Goal: Navigation & Orientation: Find specific page/section

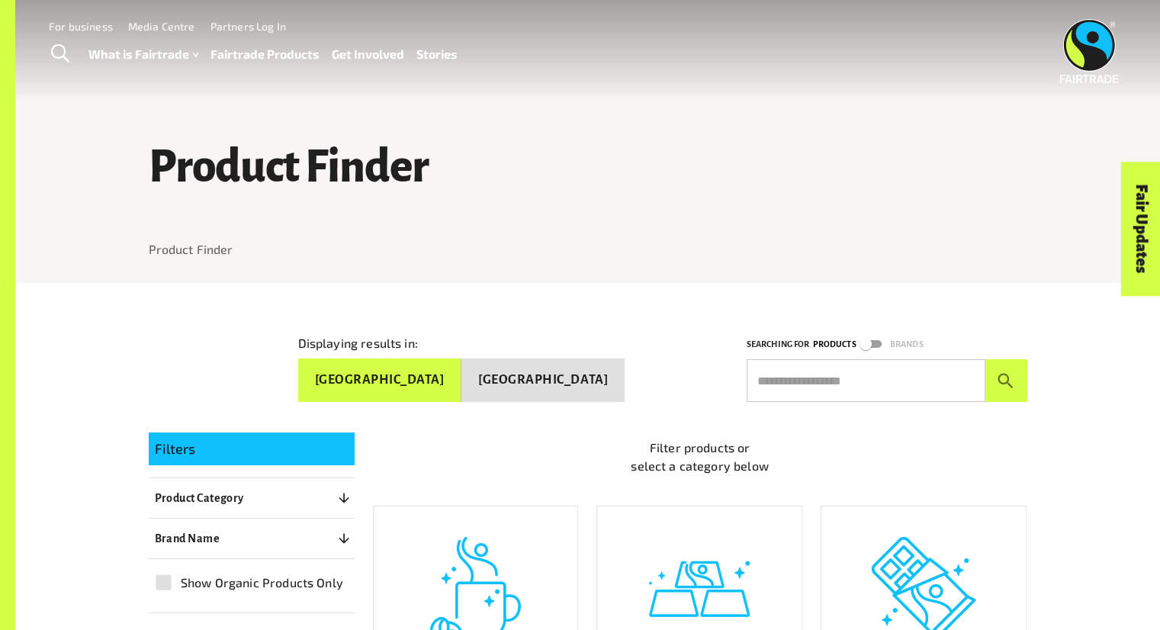
click at [462, 380] on button "[GEOGRAPHIC_DATA]" at bounding box center [380, 379] width 164 height 43
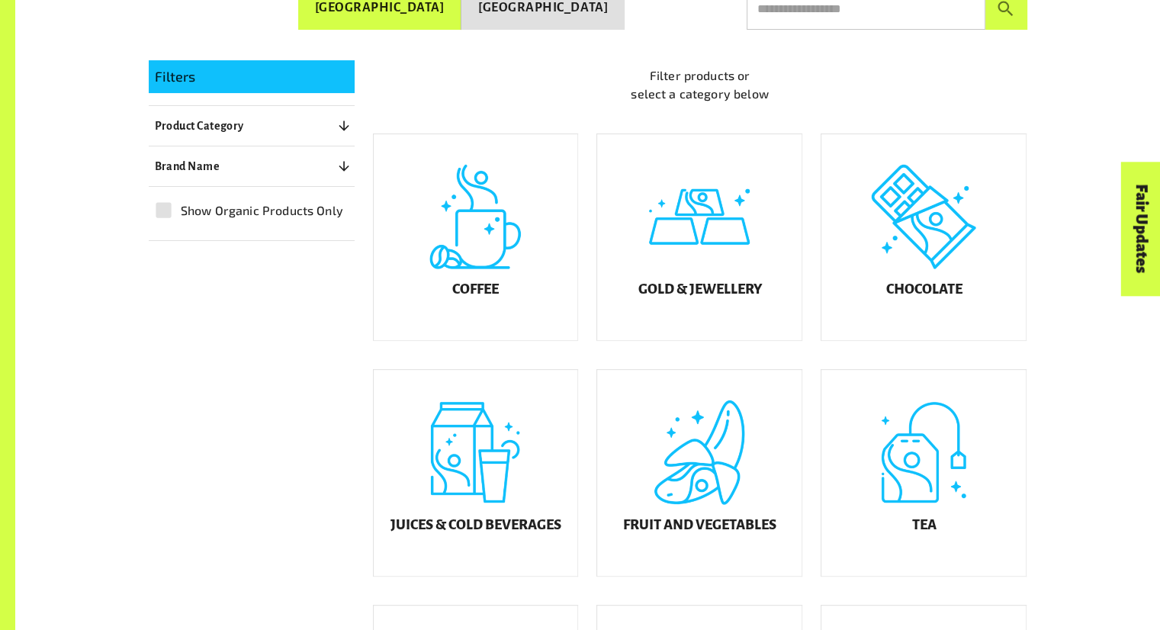
scroll to position [378, 0]
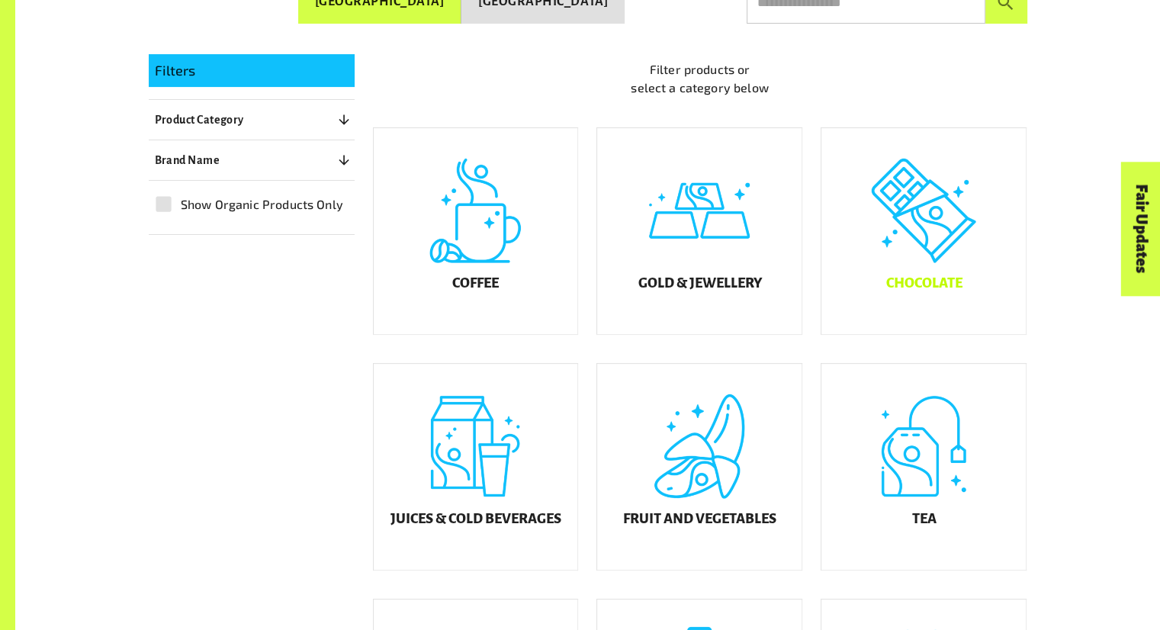
click at [918, 202] on div "Chocolate" at bounding box center [923, 231] width 204 height 206
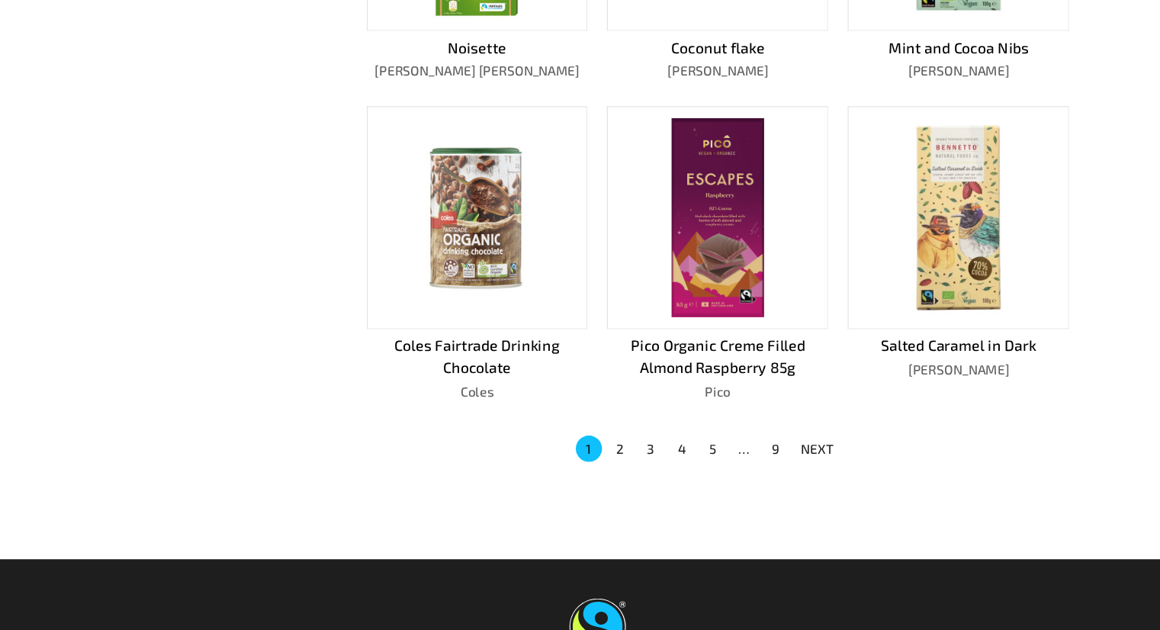
scroll to position [925, 0]
click at [610, 454] on button "2" at bounding box center [608, 460] width 24 height 24
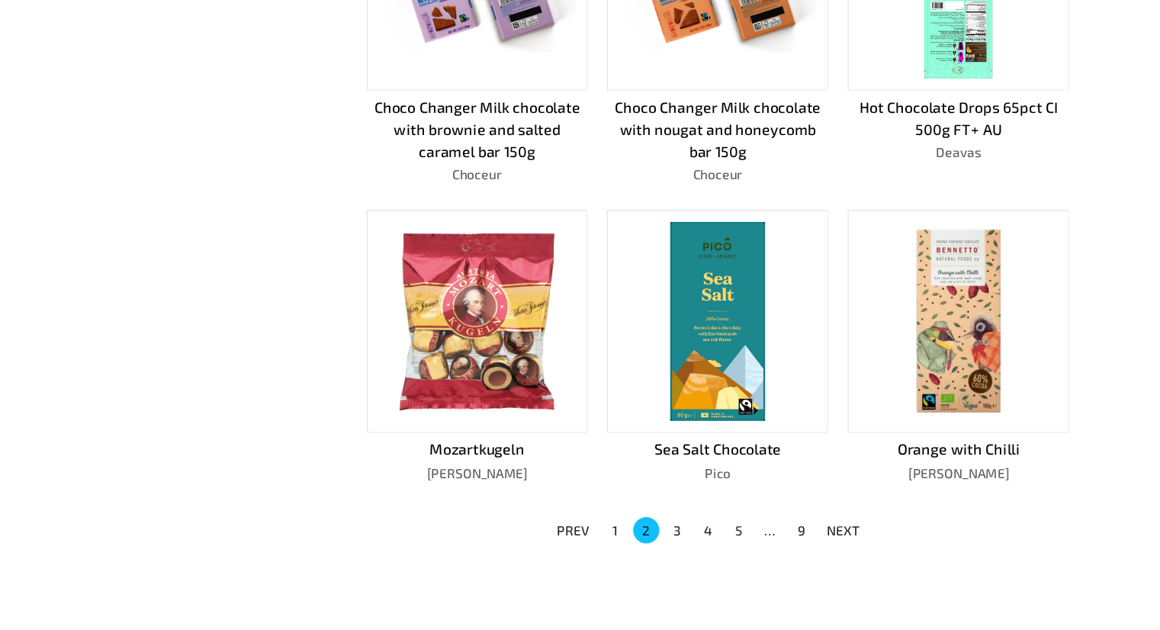
scroll to position [869, 0]
click at [650, 530] on button "3" at bounding box center [662, 536] width 24 height 24
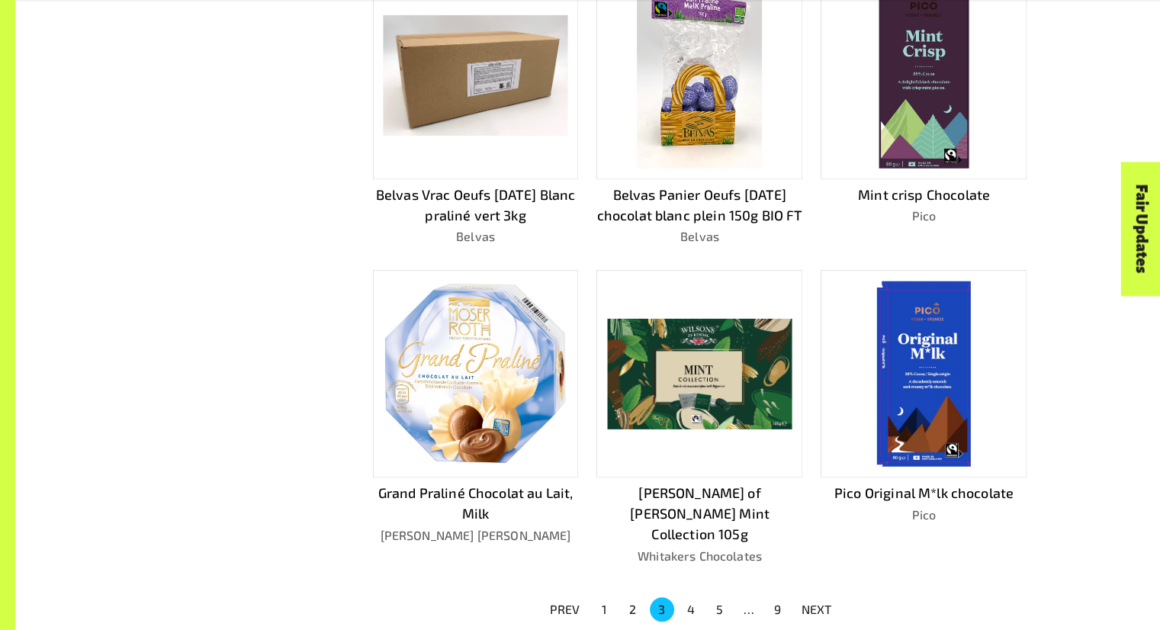
scroll to position [854, 0]
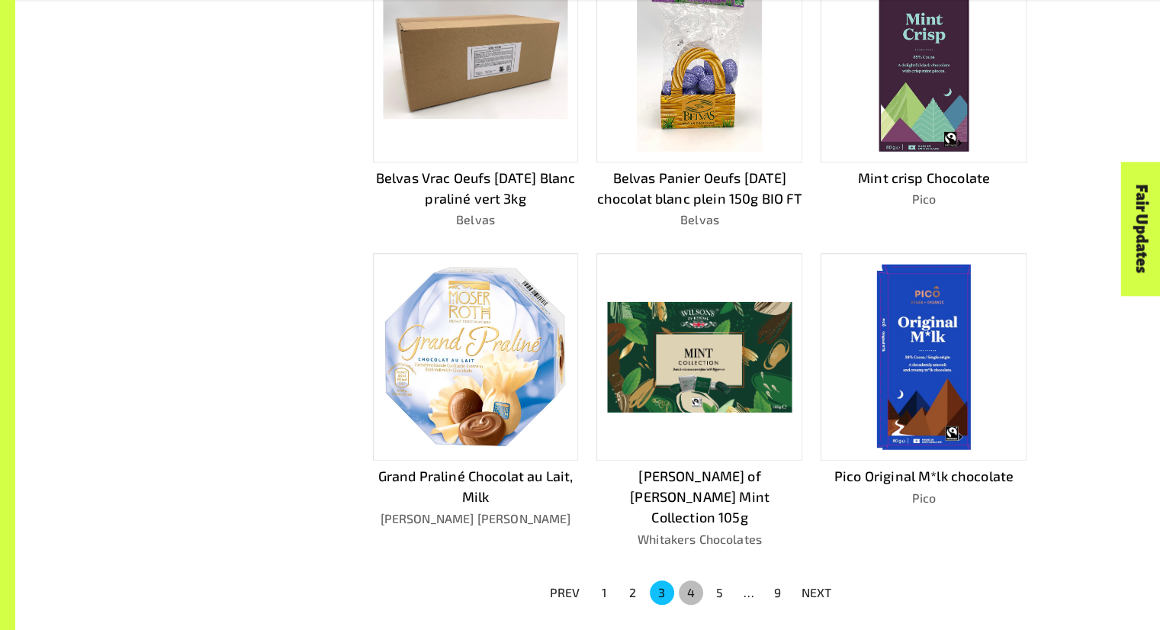
click at [689, 580] on button "4" at bounding box center [691, 592] width 24 height 24
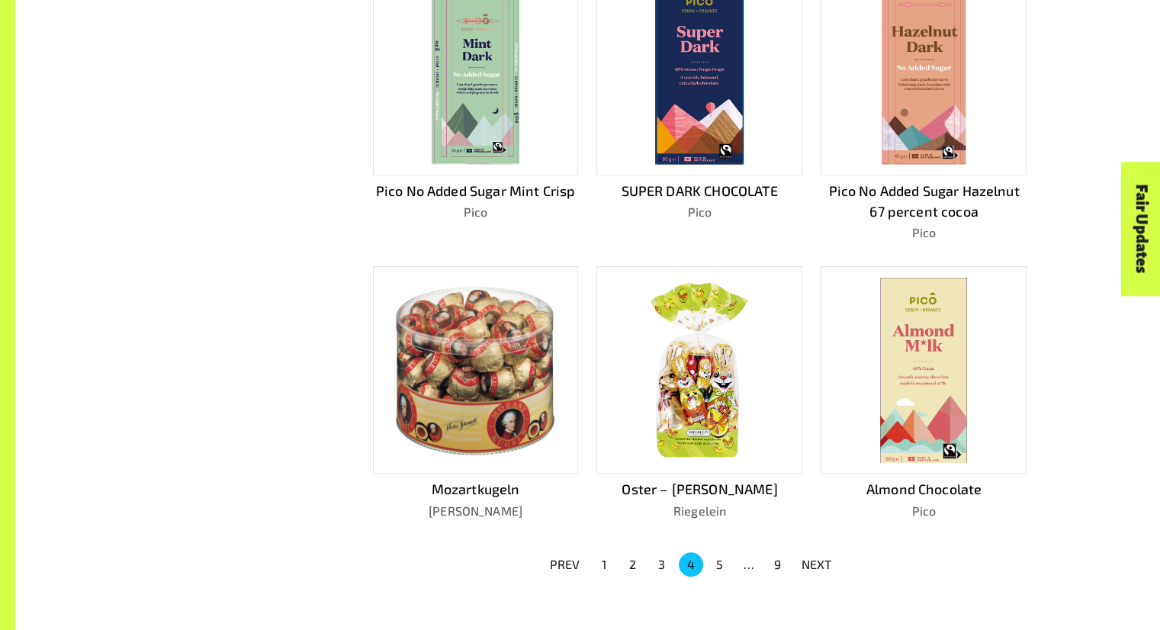
scroll to position [823, 0]
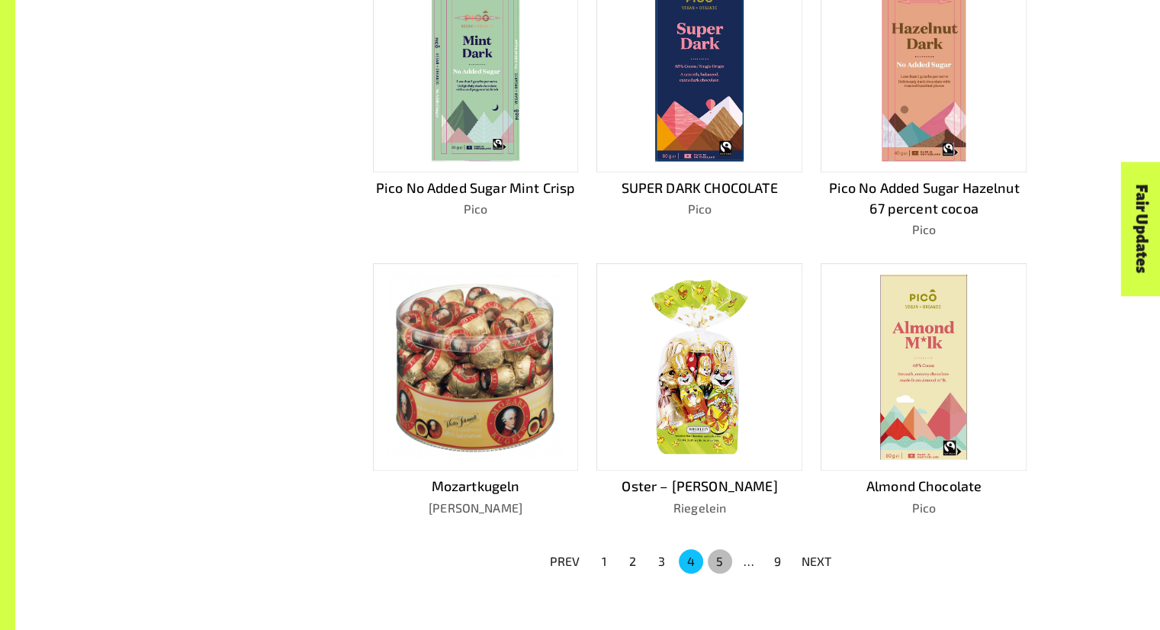
click at [718, 557] on button "5" at bounding box center [720, 561] width 24 height 24
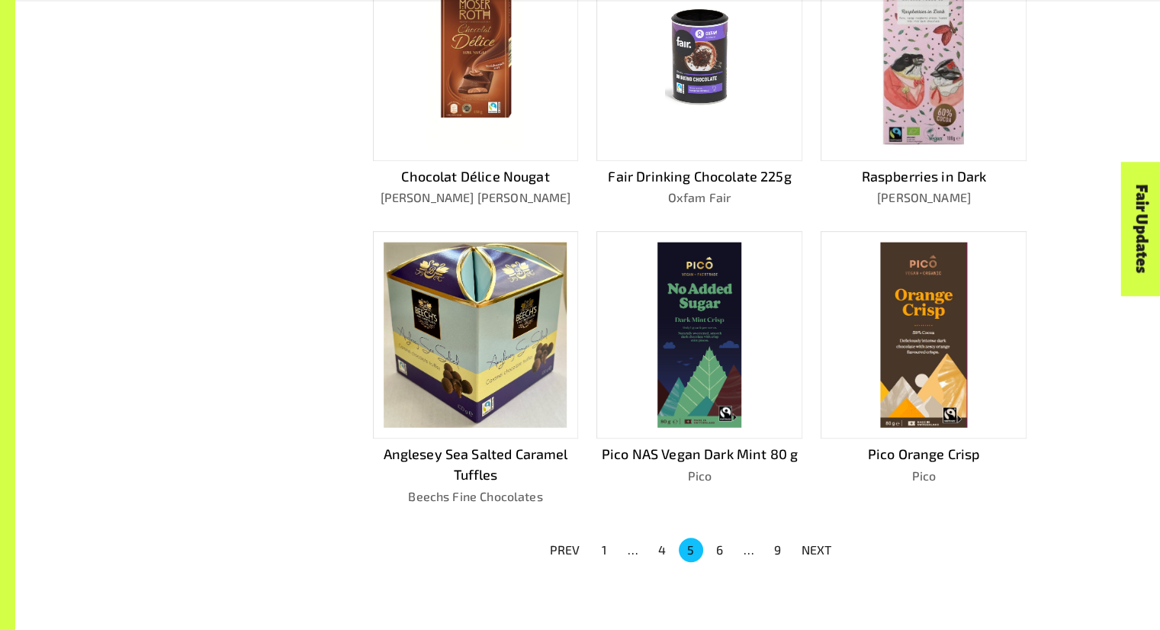
scroll to position [859, 0]
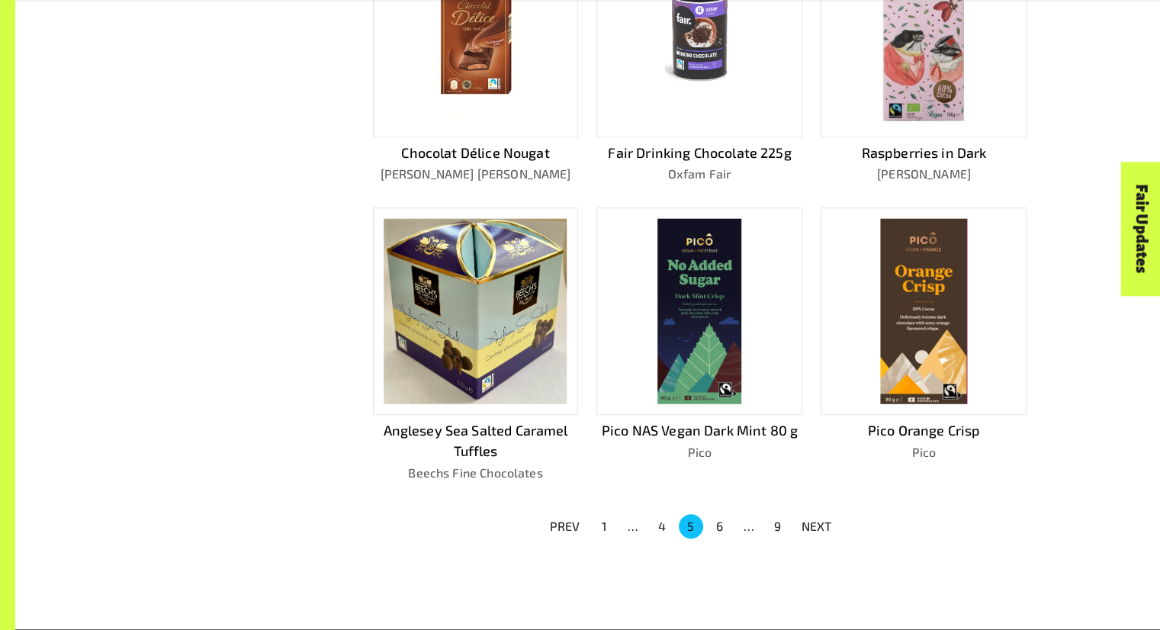
click at [720, 528] on button "6" at bounding box center [720, 526] width 24 height 24
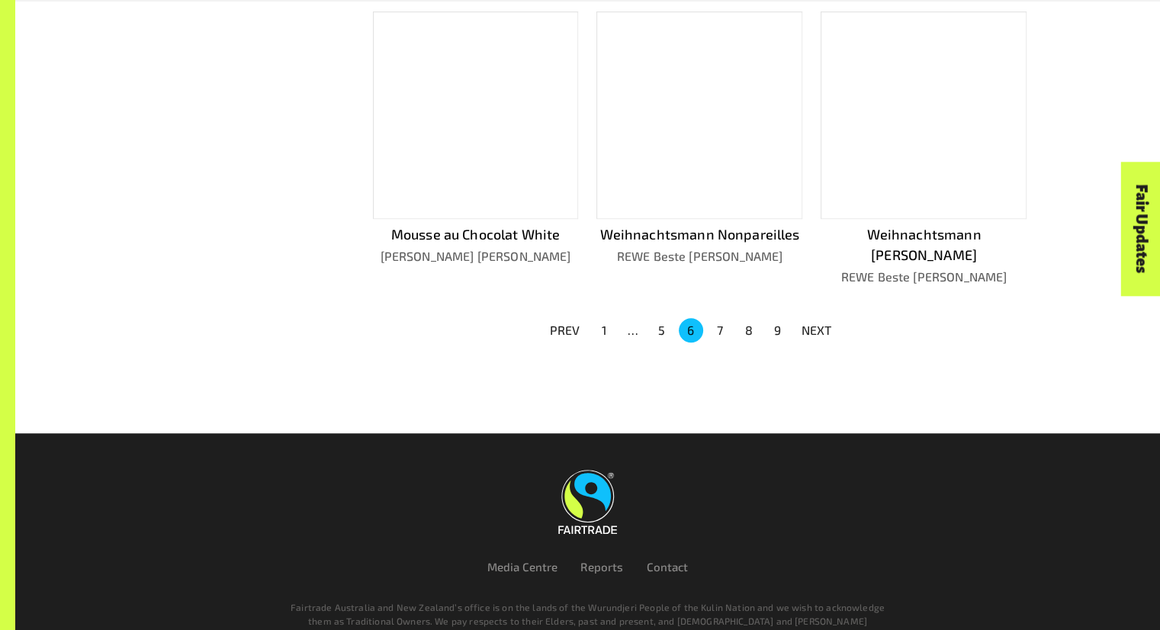
scroll to position [1076, 0]
click at [714, 317] on button "7" at bounding box center [720, 329] width 24 height 24
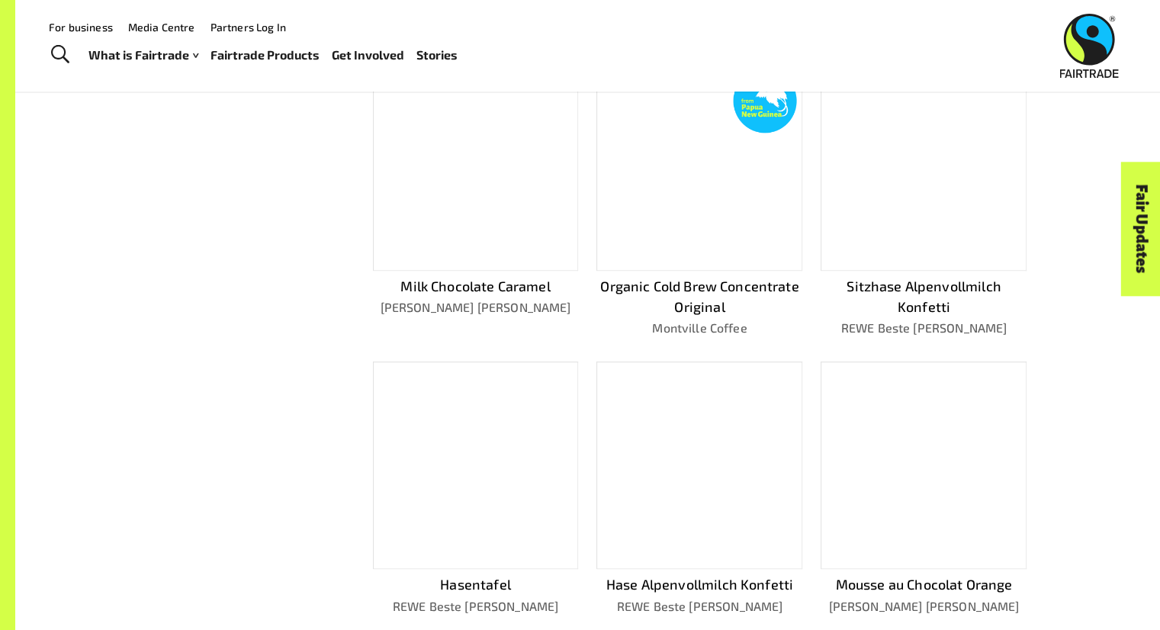
scroll to position [0, 0]
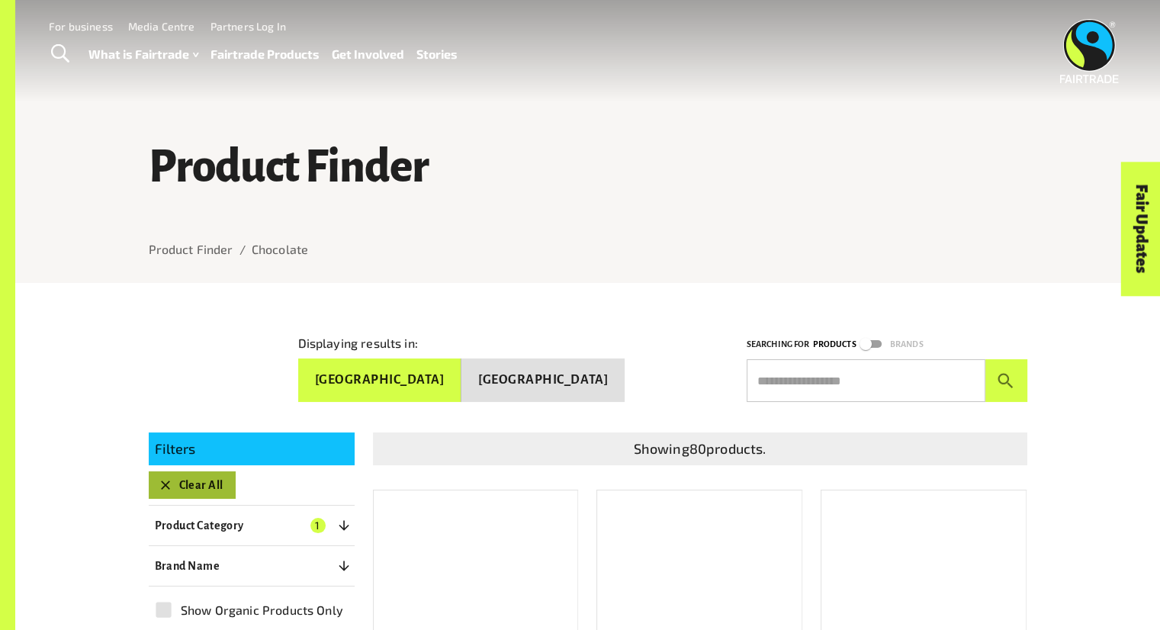
click at [196, 491] on button "Clear All" at bounding box center [192, 484] width 87 height 27
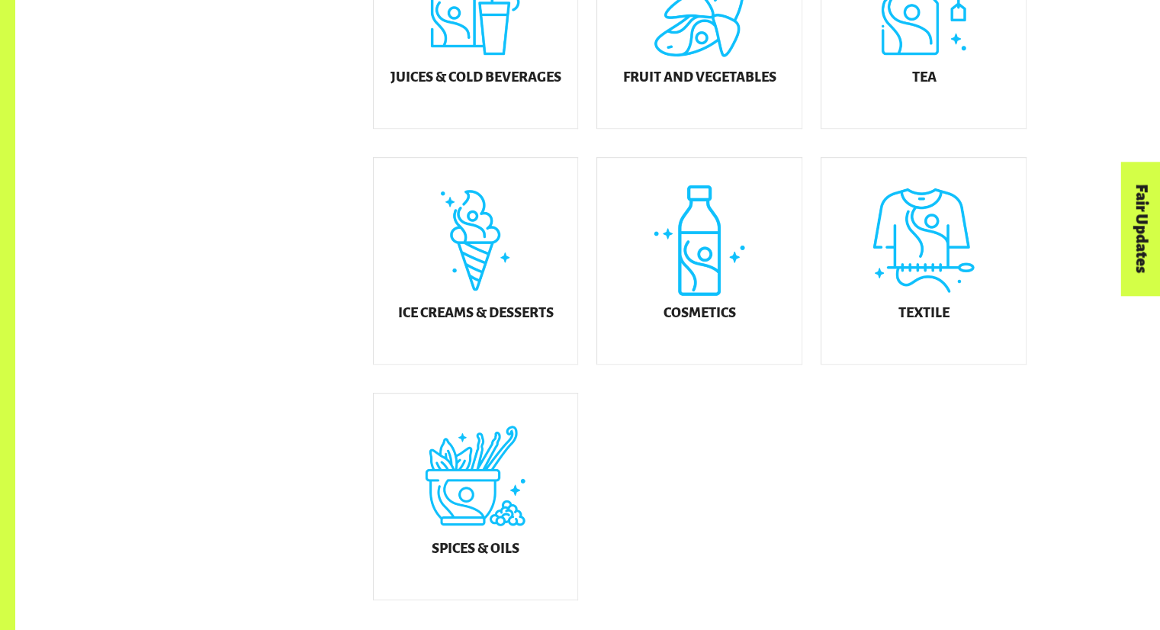
scroll to position [823, 0]
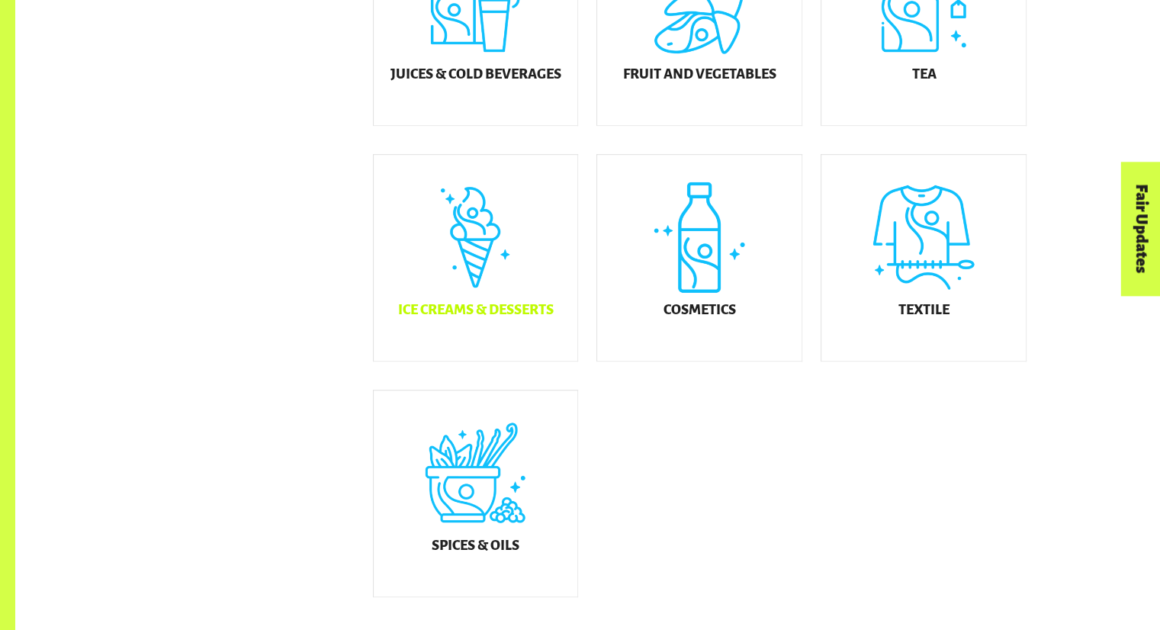
click at [419, 317] on h5 "Ice Creams & Desserts" at bounding box center [475, 309] width 156 height 15
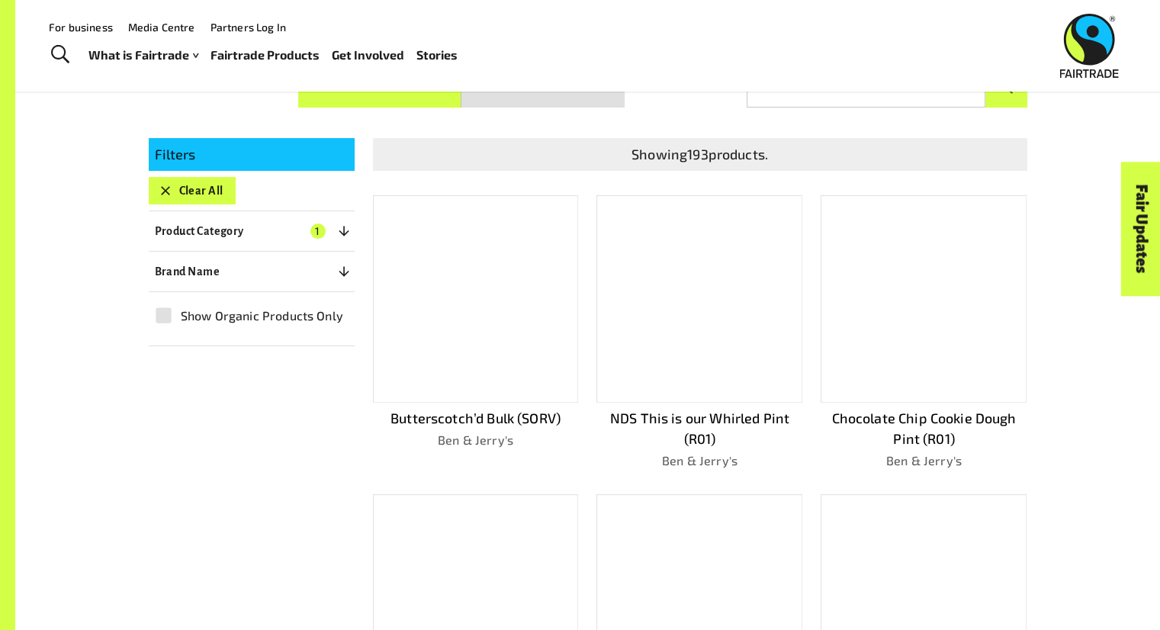
scroll to position [286, 0]
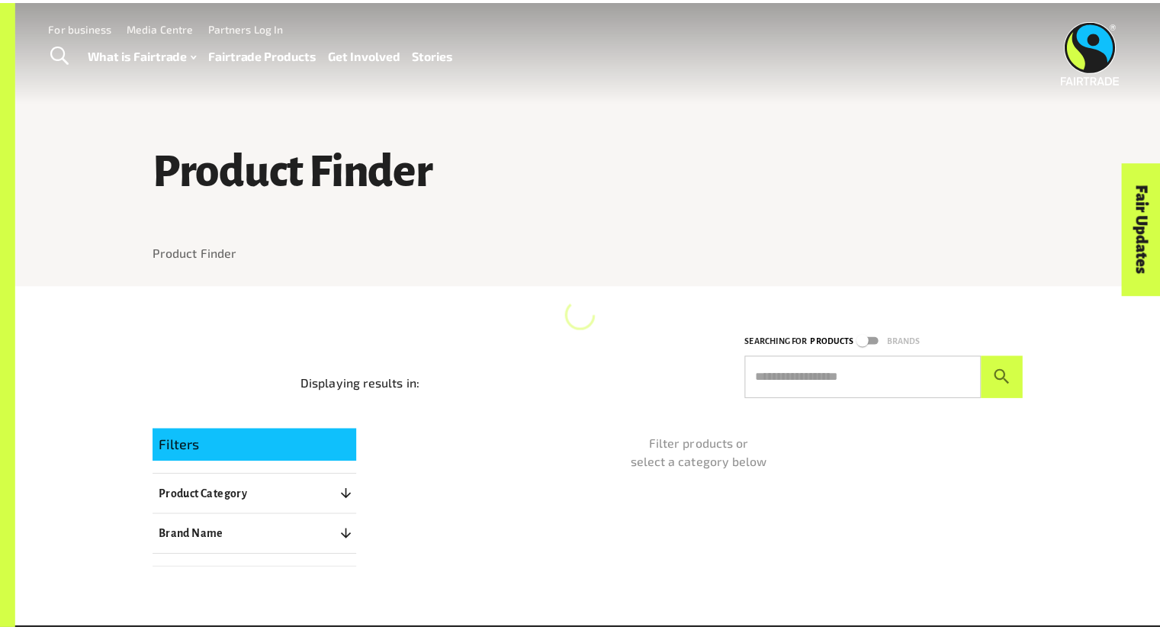
scroll to position [256, 0]
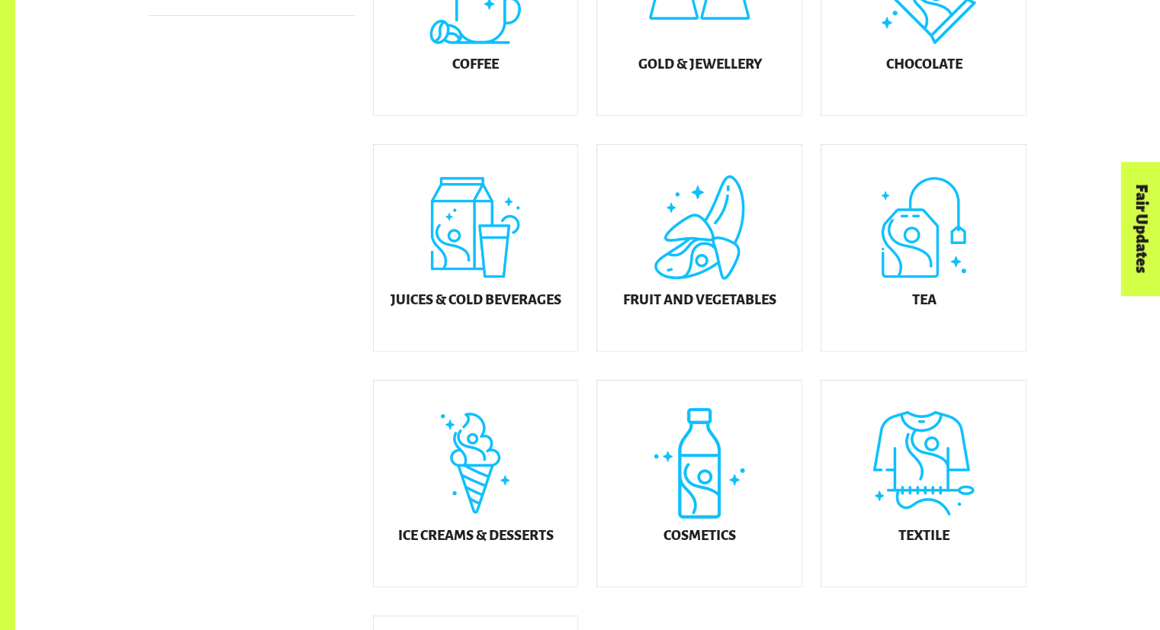
scroll to position [601, 0]
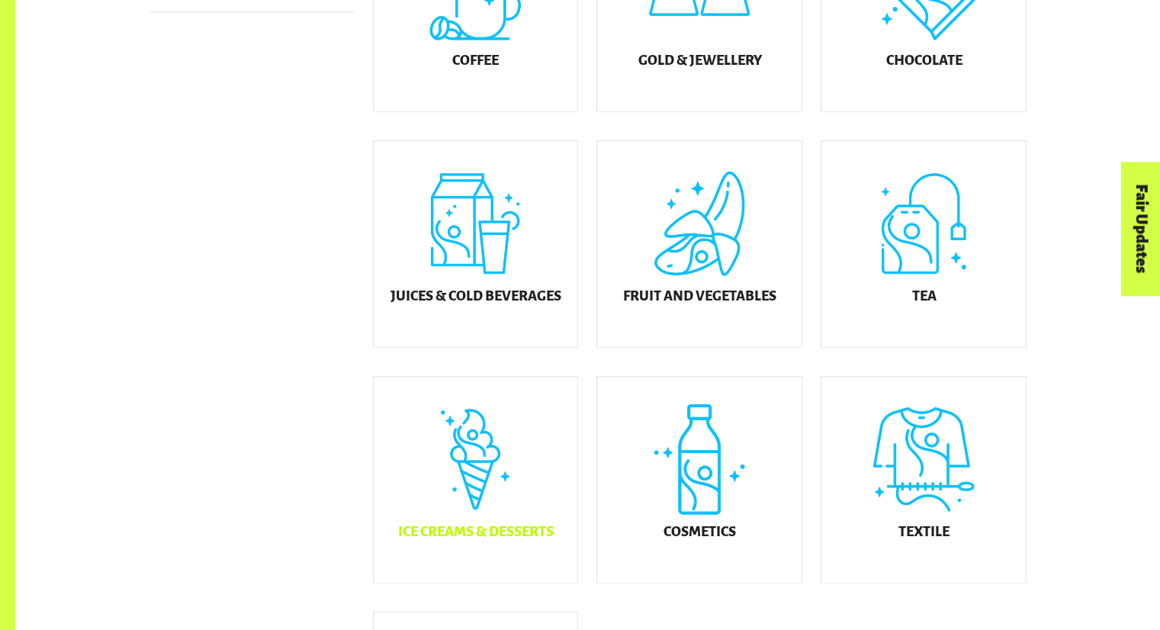
click at [473, 432] on div "Ice Creams & Desserts" at bounding box center [476, 480] width 204 height 206
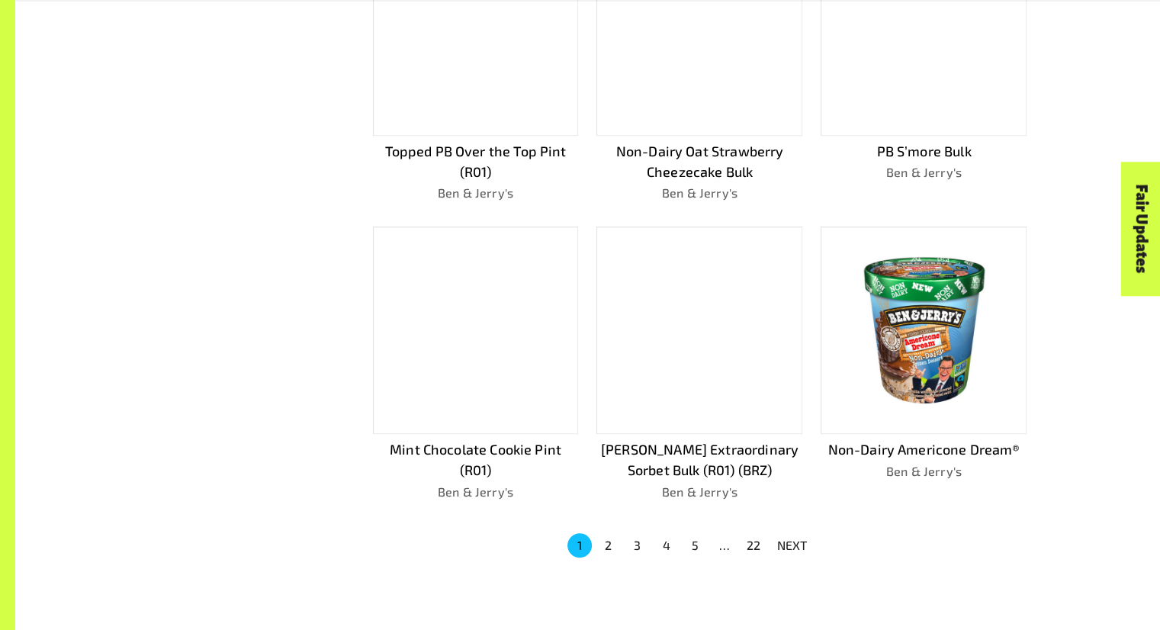
scroll to position [861, 0]
click at [627, 532] on button "3" at bounding box center [637, 544] width 24 height 24
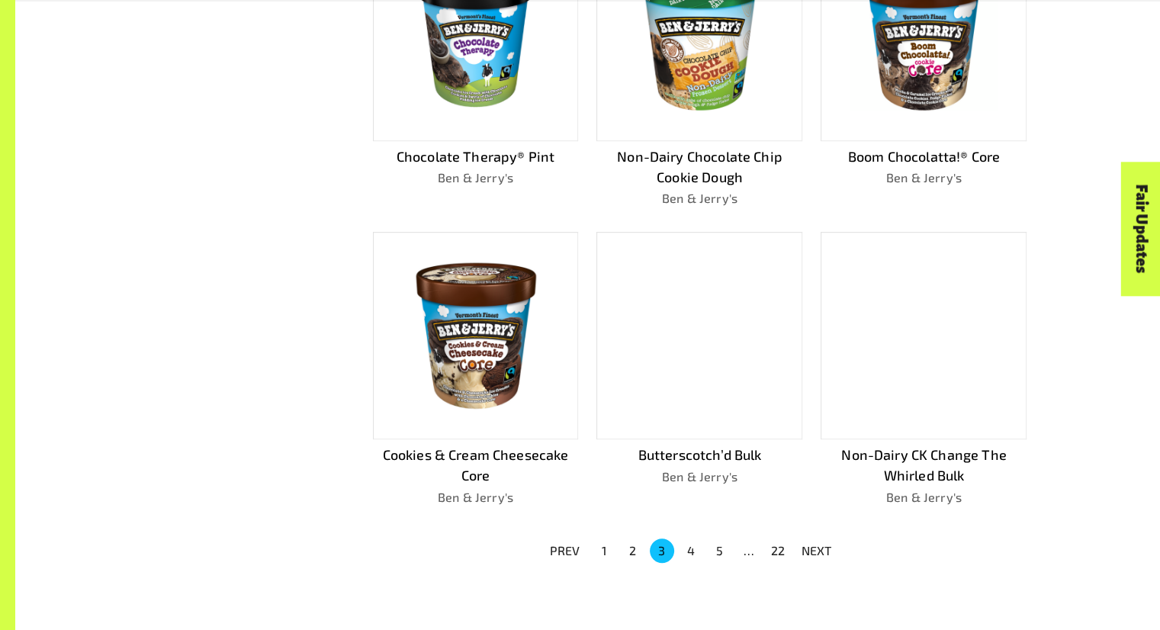
scroll to position [855, 0]
click at [686, 548] on button "4" at bounding box center [691, 550] width 24 height 24
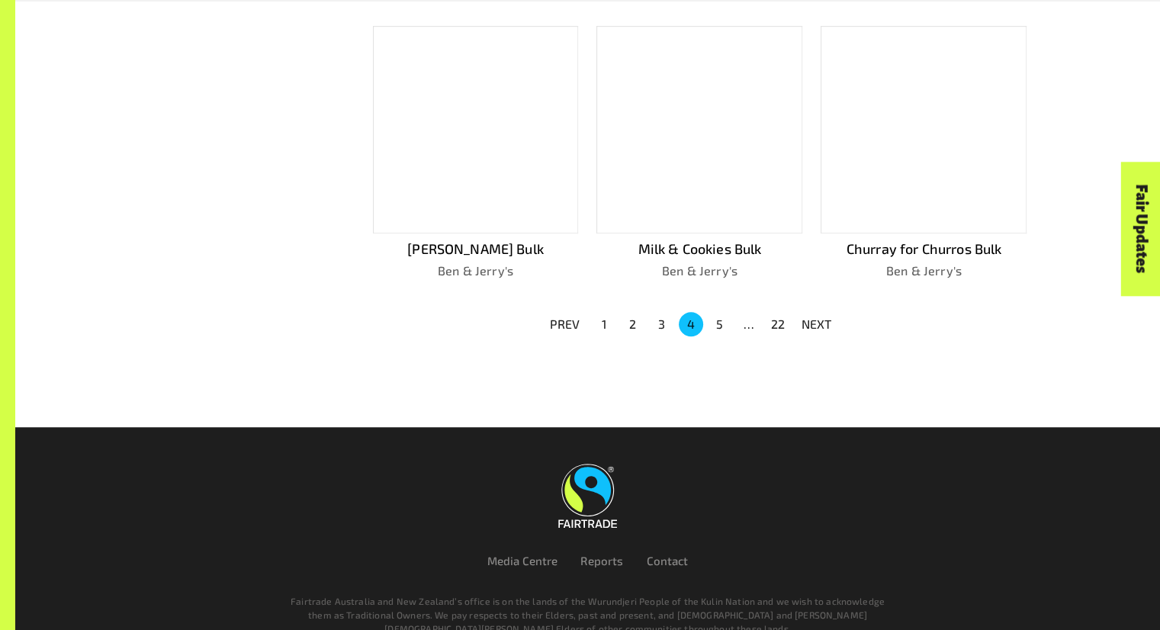
scroll to position [1040, 0]
click at [719, 315] on button "5" at bounding box center [720, 324] width 24 height 24
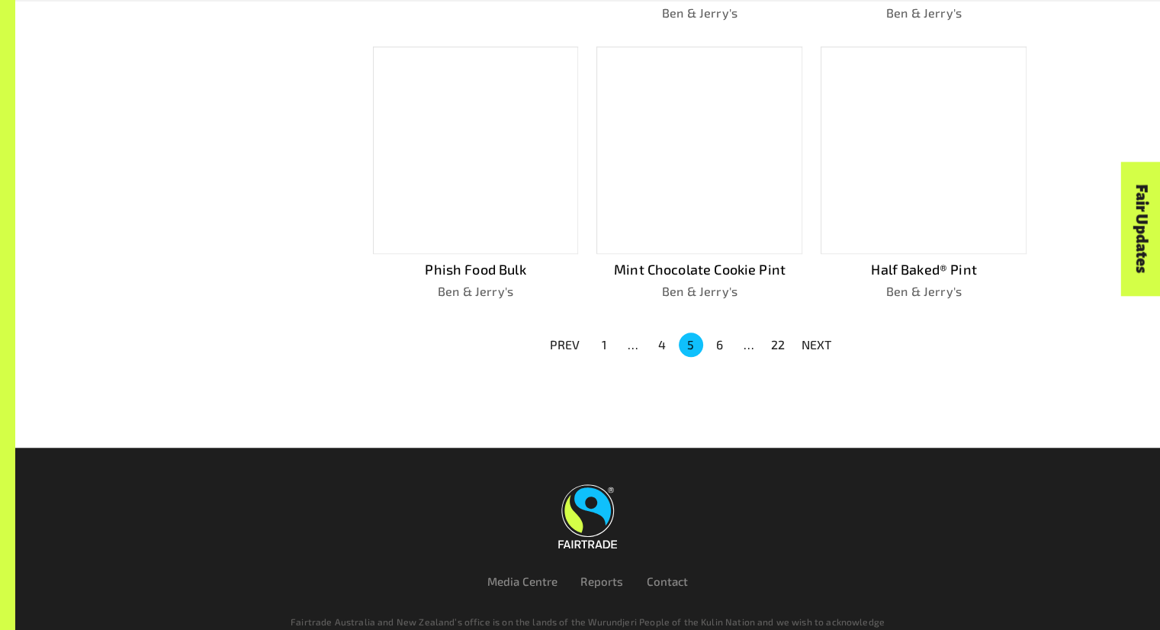
scroll to position [1061, 0]
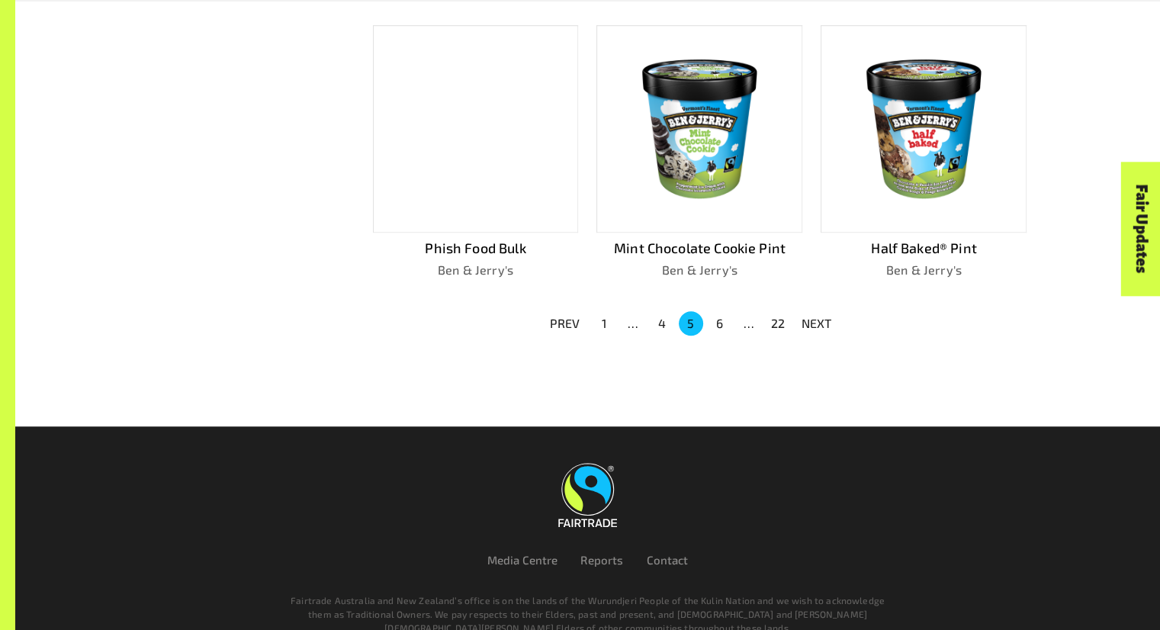
click at [727, 316] on button "6" at bounding box center [720, 323] width 24 height 24
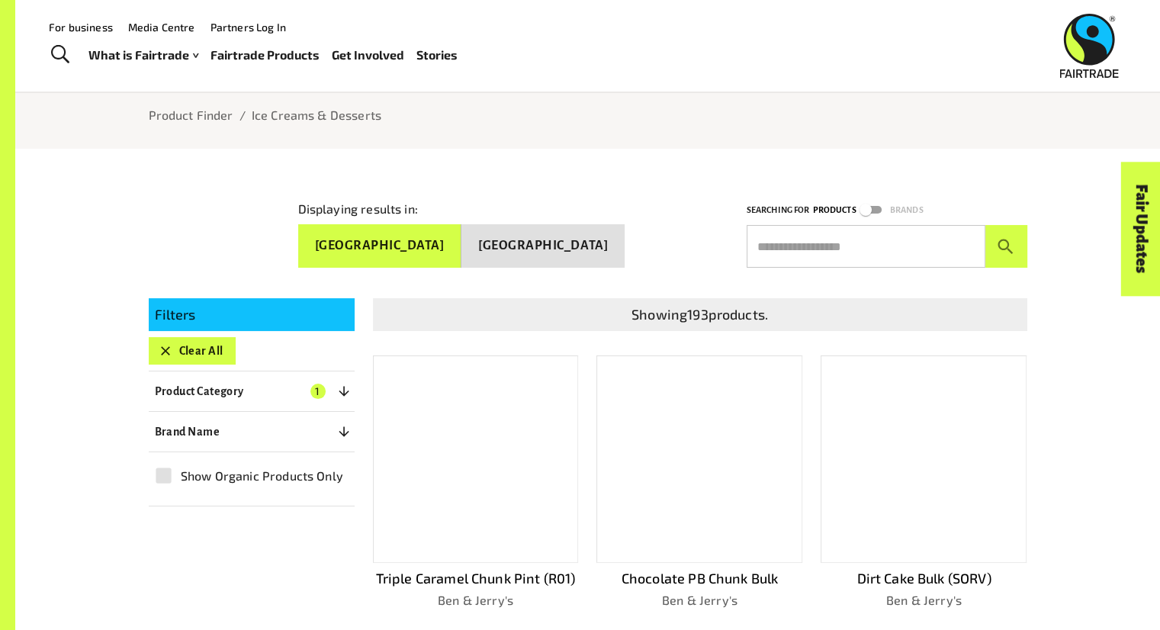
scroll to position [163, 0]
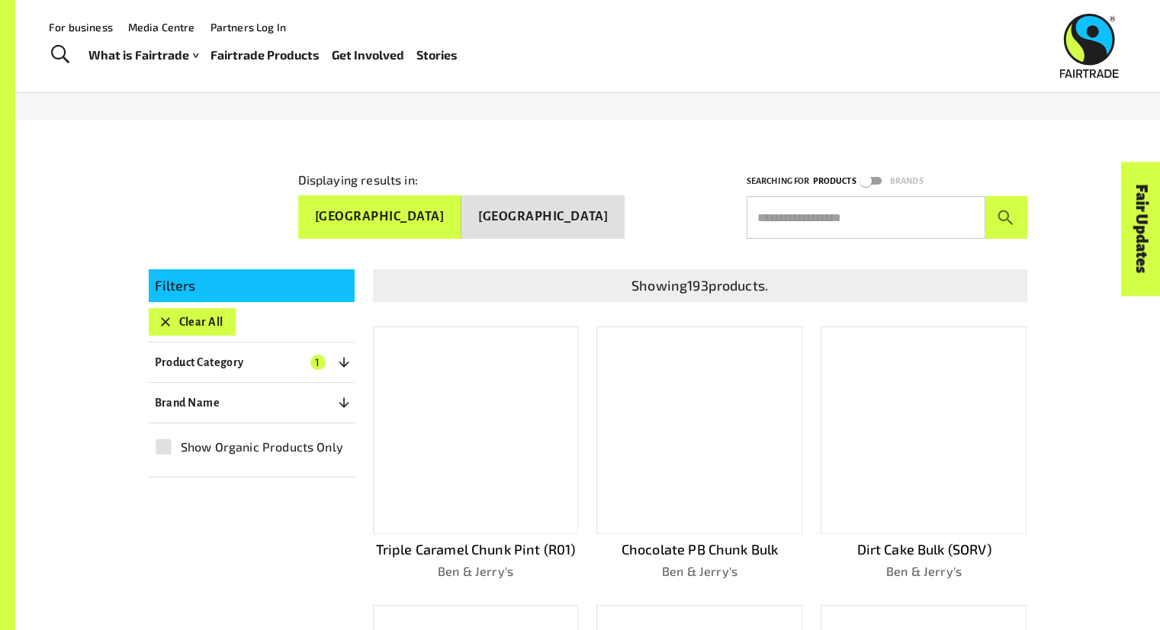
click at [197, 310] on button "Clear All" at bounding box center [192, 321] width 87 height 27
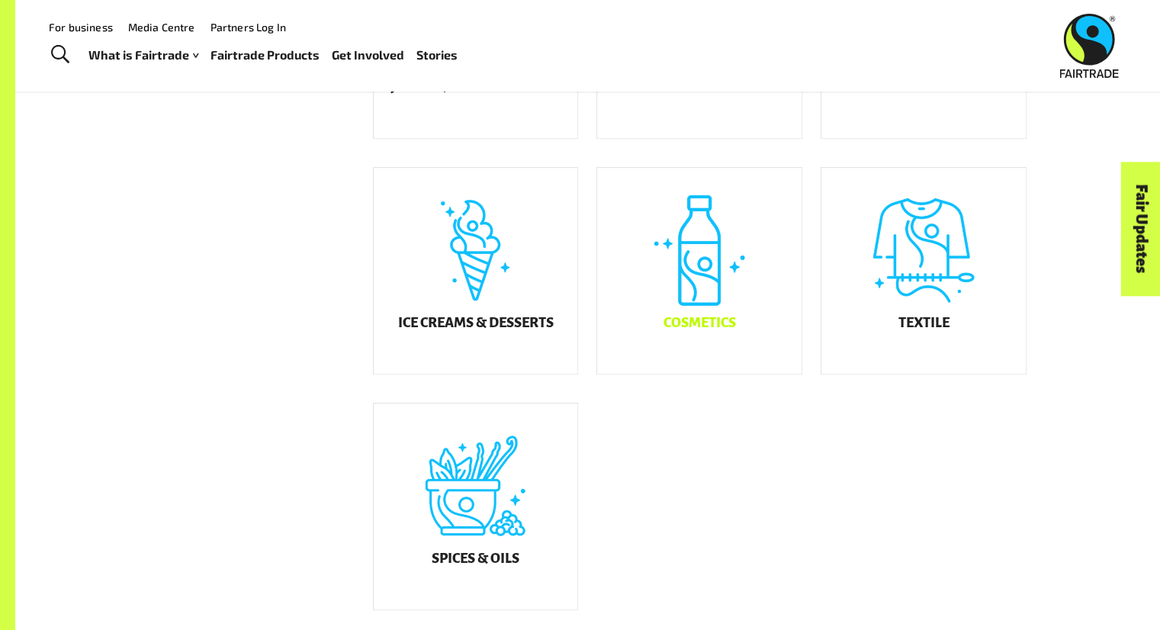
scroll to position [678, 0]
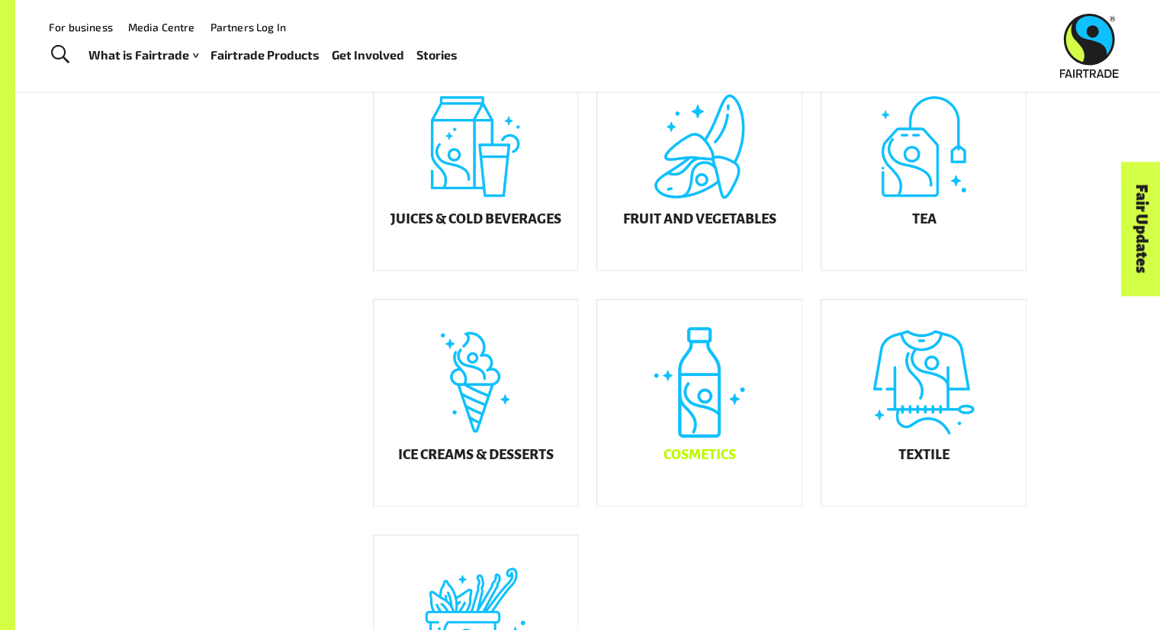
drag, startPoint x: 683, startPoint y: 287, endPoint x: 705, endPoint y: 392, distance: 106.8
drag, startPoint x: 705, startPoint y: 392, endPoint x: 658, endPoint y: 382, distance: 48.3
click at [658, 382] on div "Cosmetics" at bounding box center [699, 403] width 204 height 206
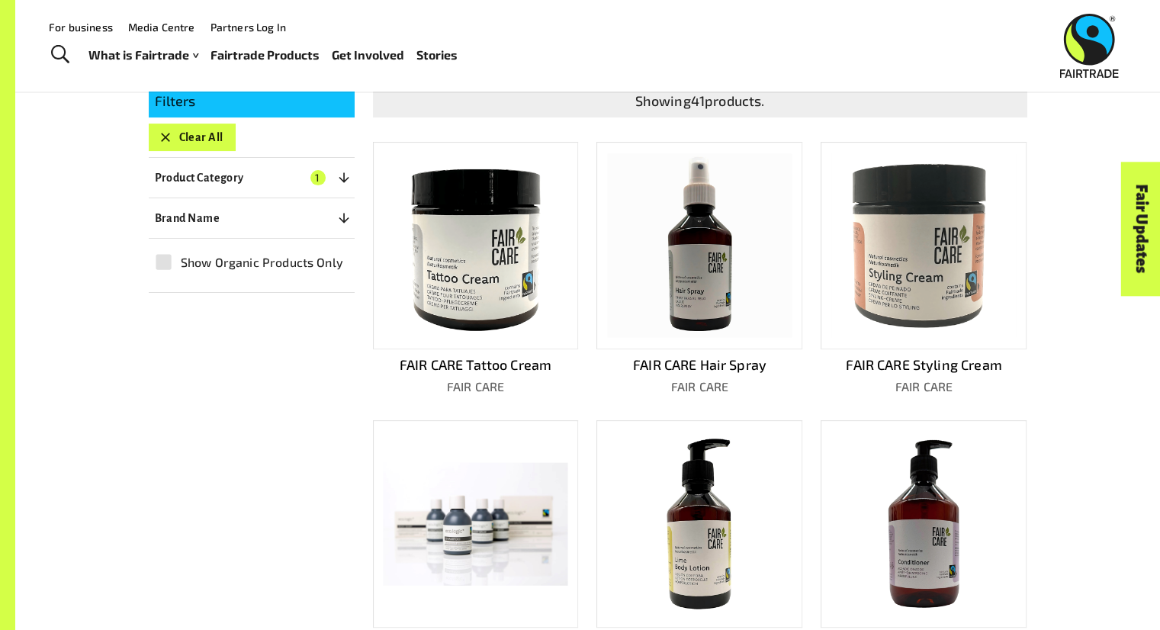
scroll to position [222, 0]
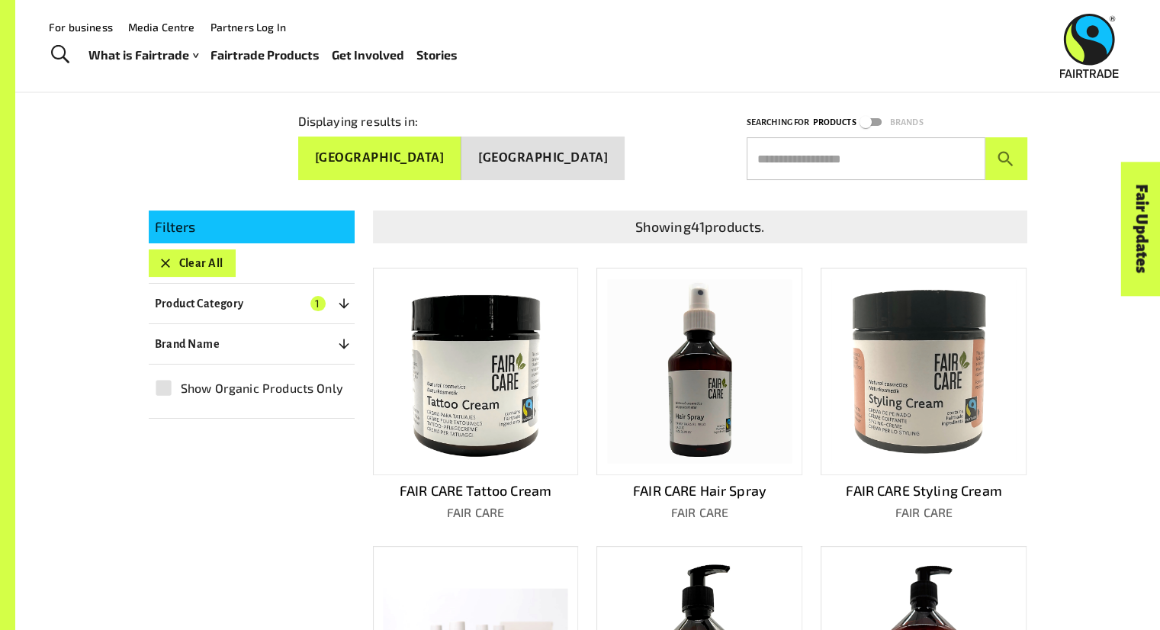
click at [204, 260] on button "Clear All" at bounding box center [192, 262] width 87 height 27
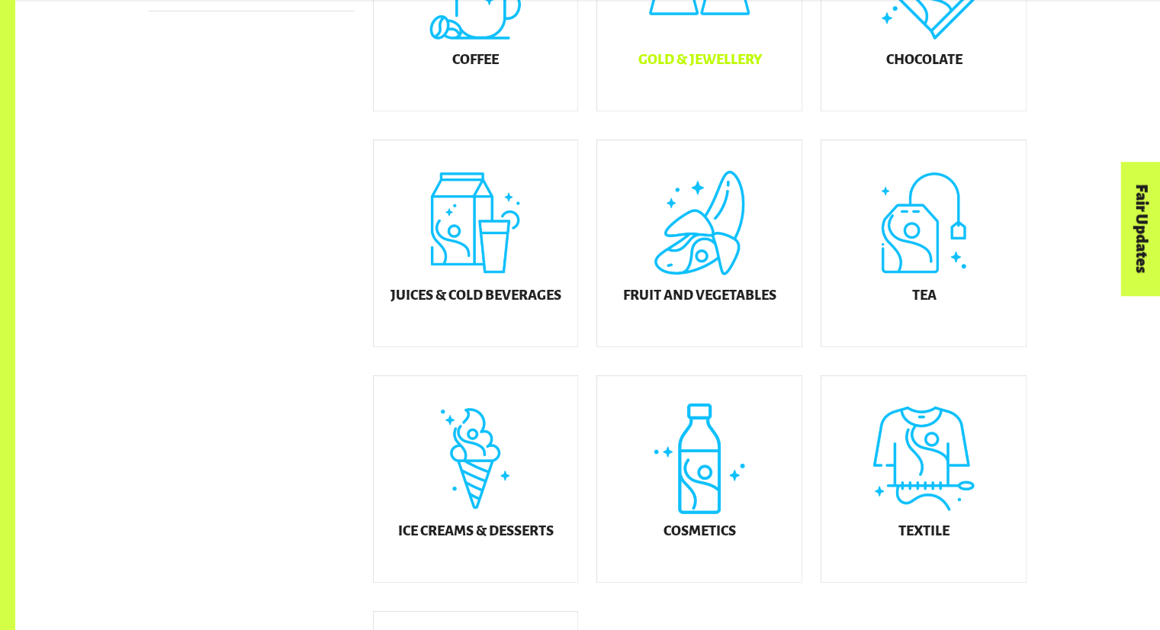
scroll to position [602, 0]
click at [476, 258] on div "Juices & Cold Beverages" at bounding box center [476, 243] width 204 height 206
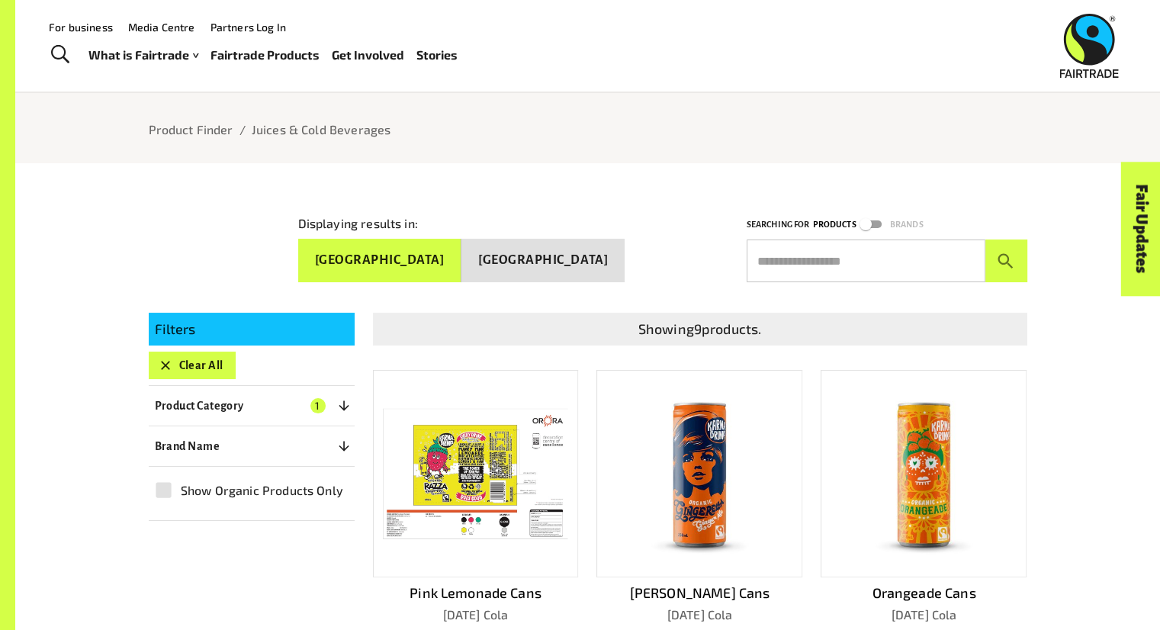
scroll to position [118, 0]
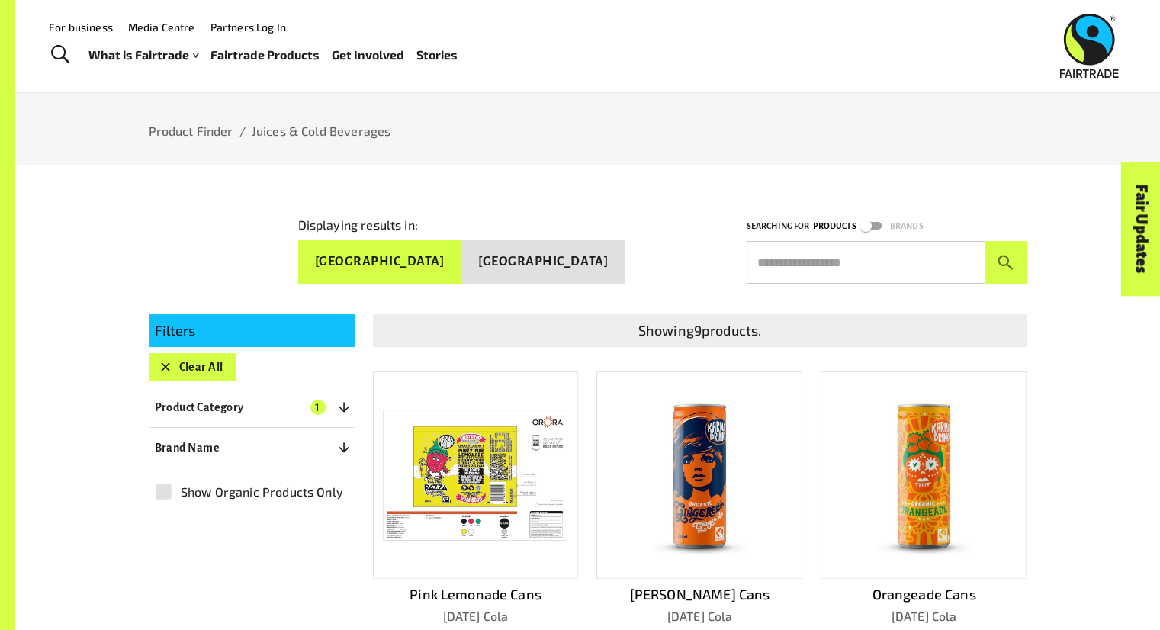
click at [210, 382] on div "Filters Clear All Product Category 1 ​ Coffee Gold & Jewellery Chocolate Juices…" at bounding box center [252, 417] width 206 height 207
click at [212, 376] on button "Clear All" at bounding box center [192, 366] width 87 height 27
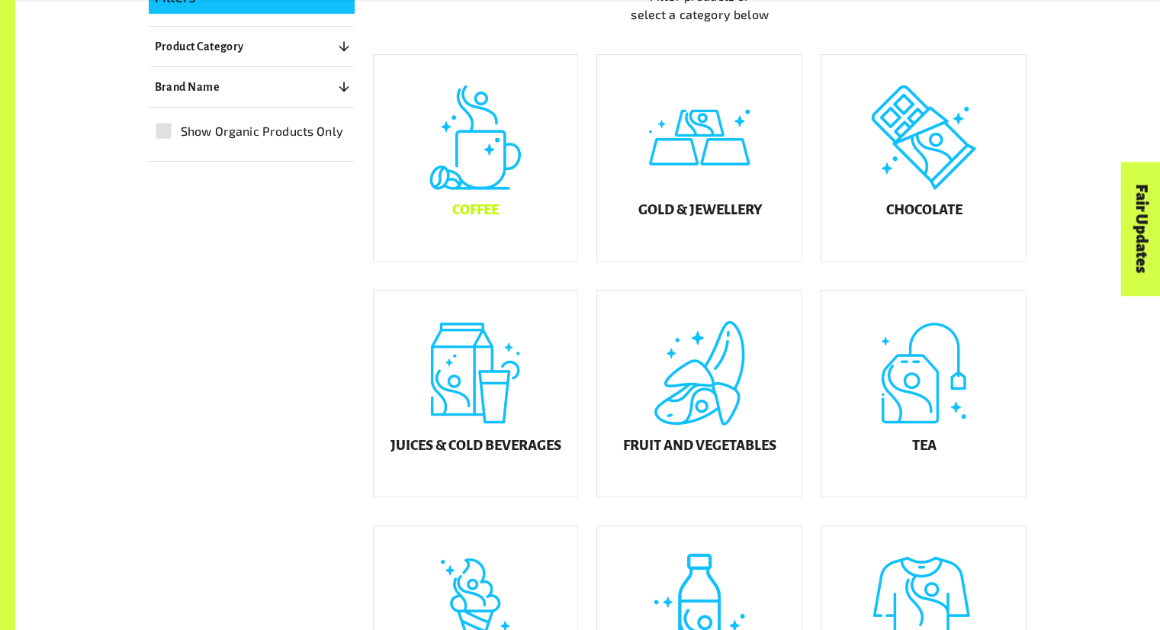
scroll to position [452, 0]
click at [636, 470] on div "Fruit and Vegetables" at bounding box center [699, 393] width 204 height 206
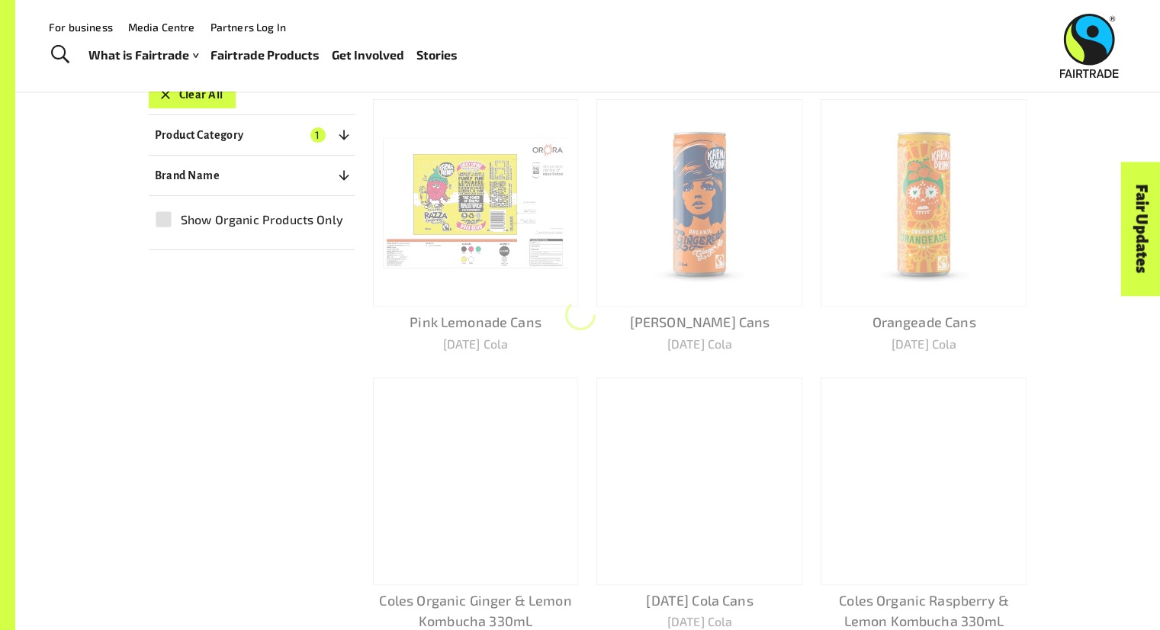
scroll to position [286, 0]
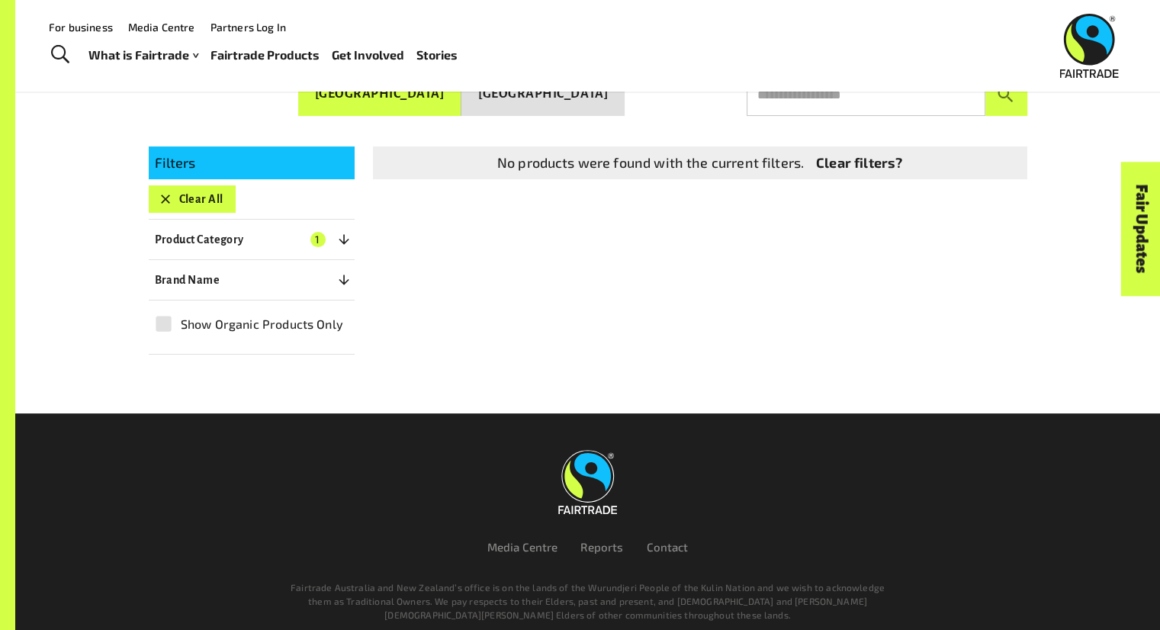
click at [159, 191] on icon "button" at bounding box center [165, 198] width 15 height 15
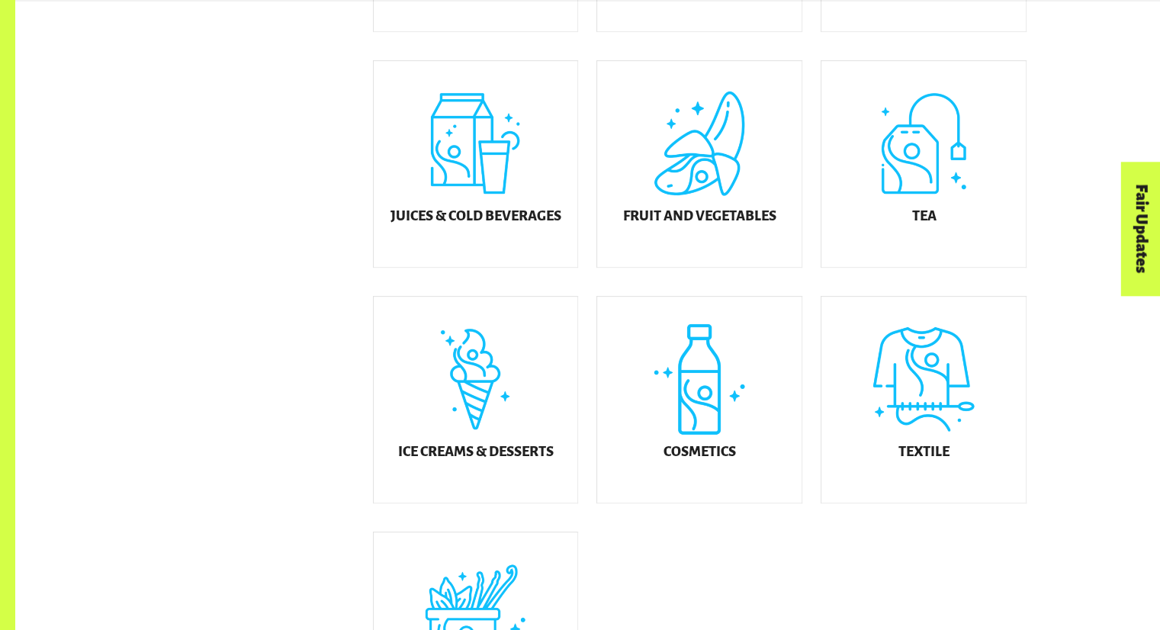
scroll to position [692, 0]
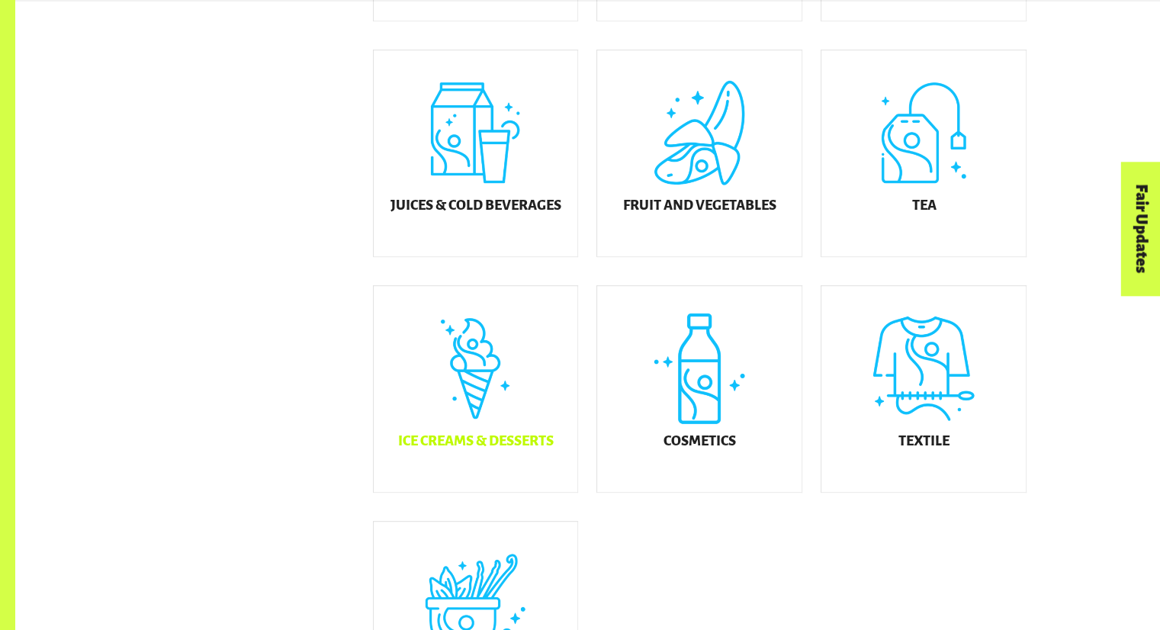
click at [403, 385] on div "Ice Creams & Desserts" at bounding box center [476, 389] width 204 height 206
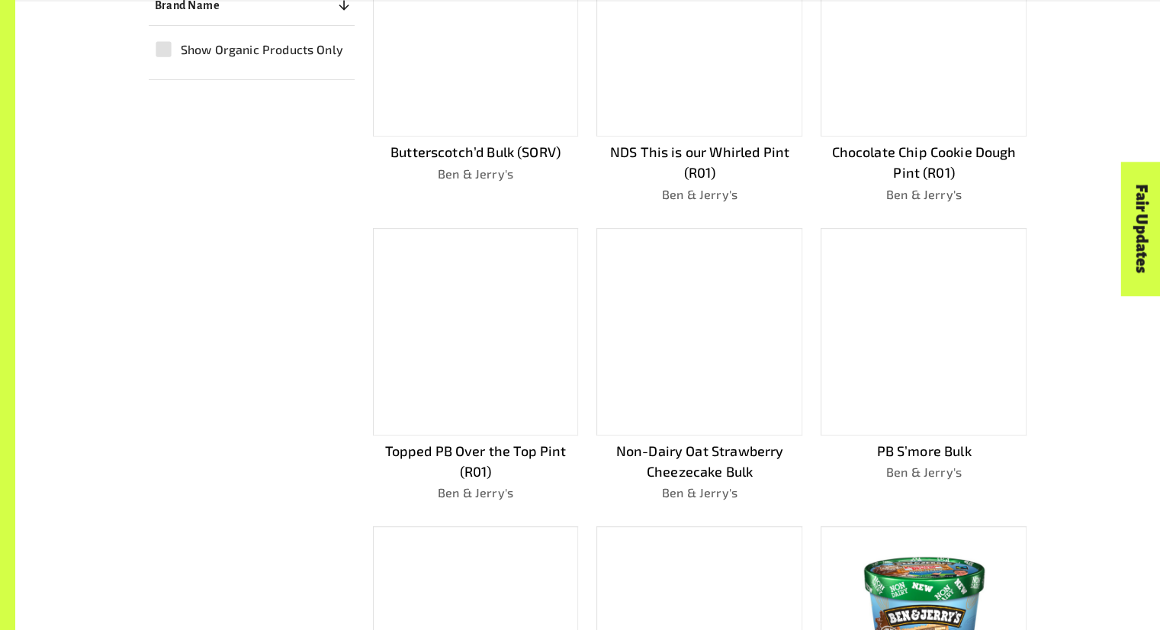
scroll to position [561, 0]
